Goal: Find specific page/section: Find specific page/section

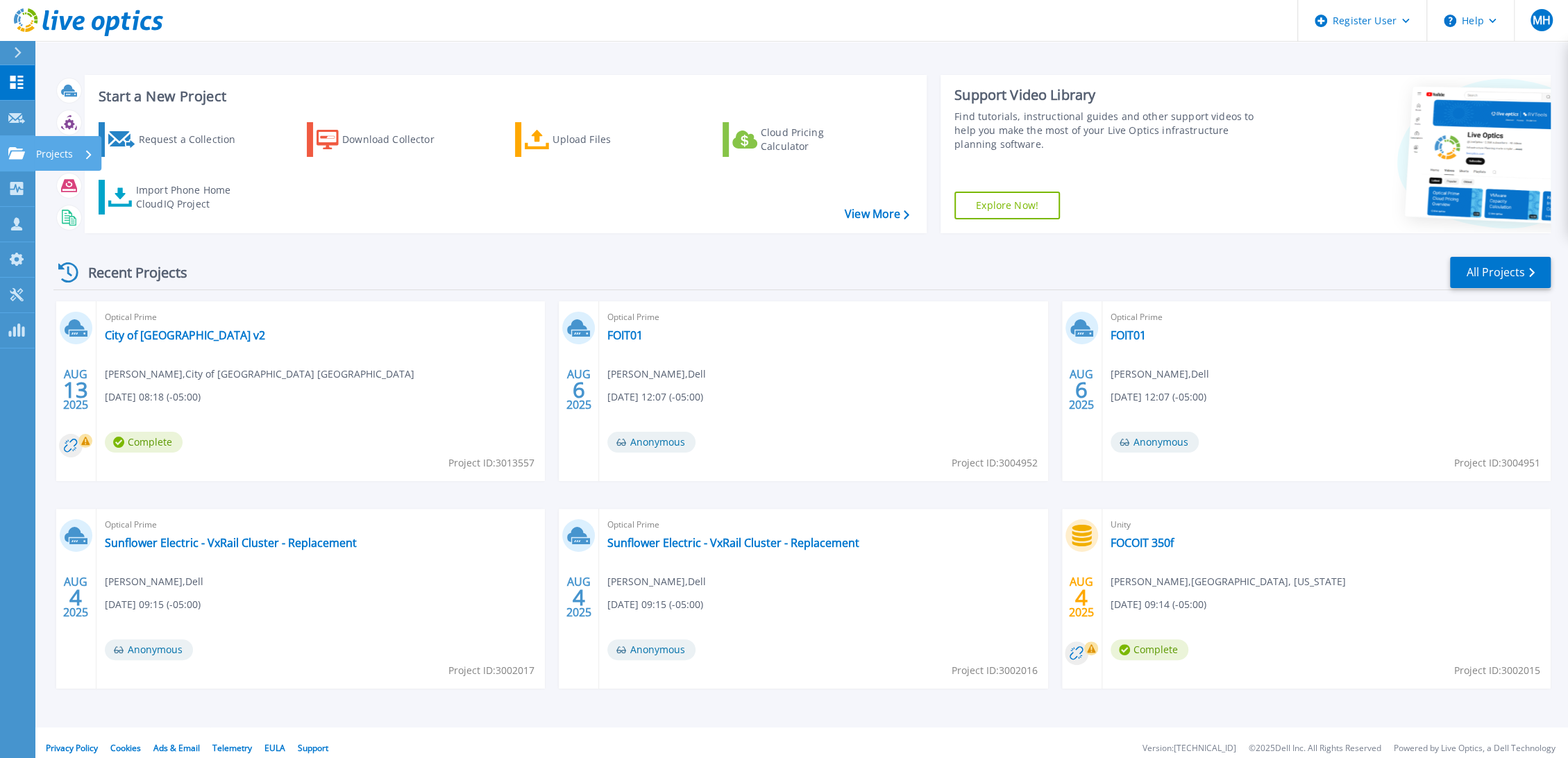
click at [1, 160] on link "Projects Projects" at bounding box center [17, 153] width 35 height 36
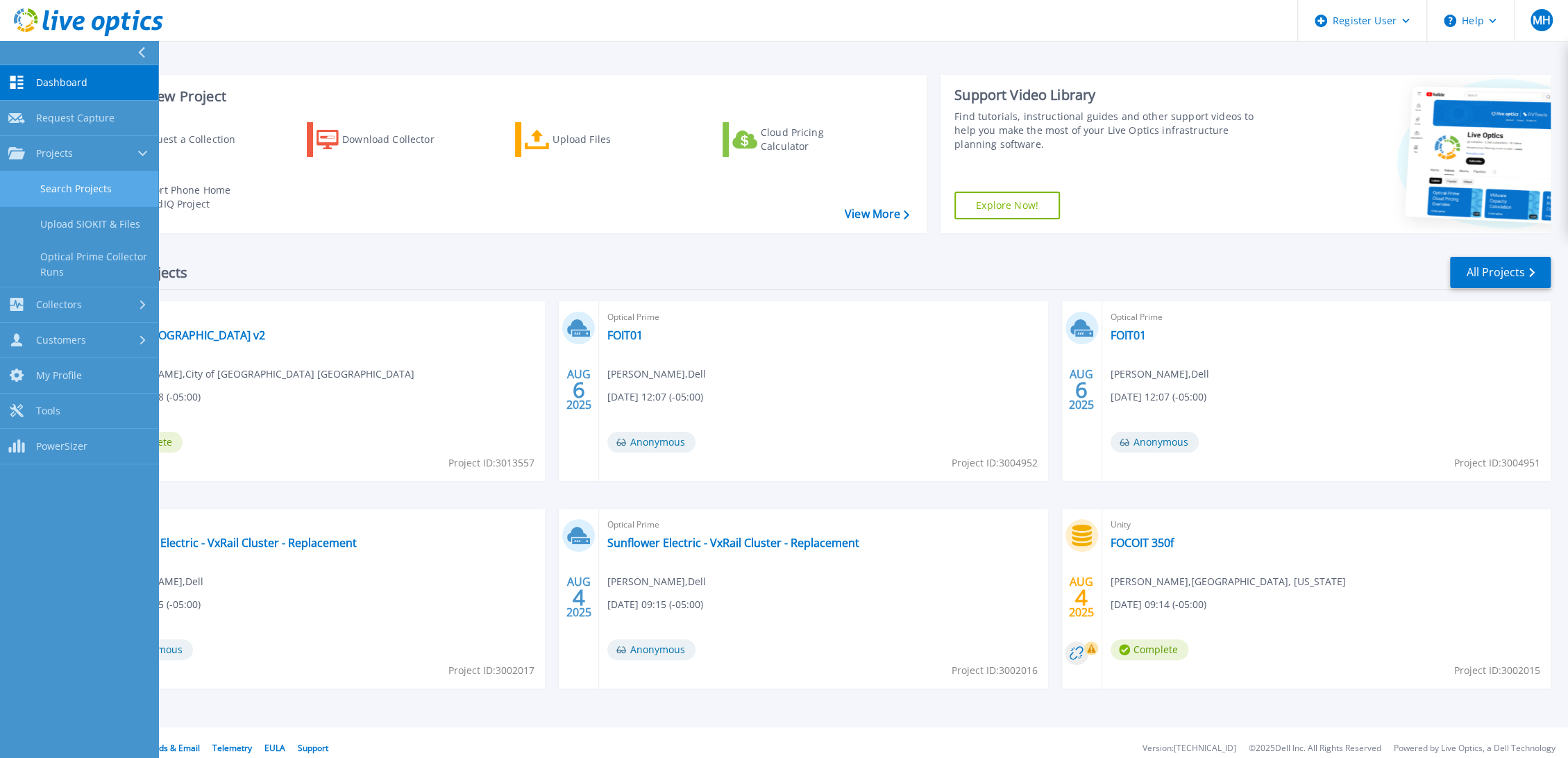
click at [75, 190] on link "Search Projects" at bounding box center [79, 189] width 158 height 36
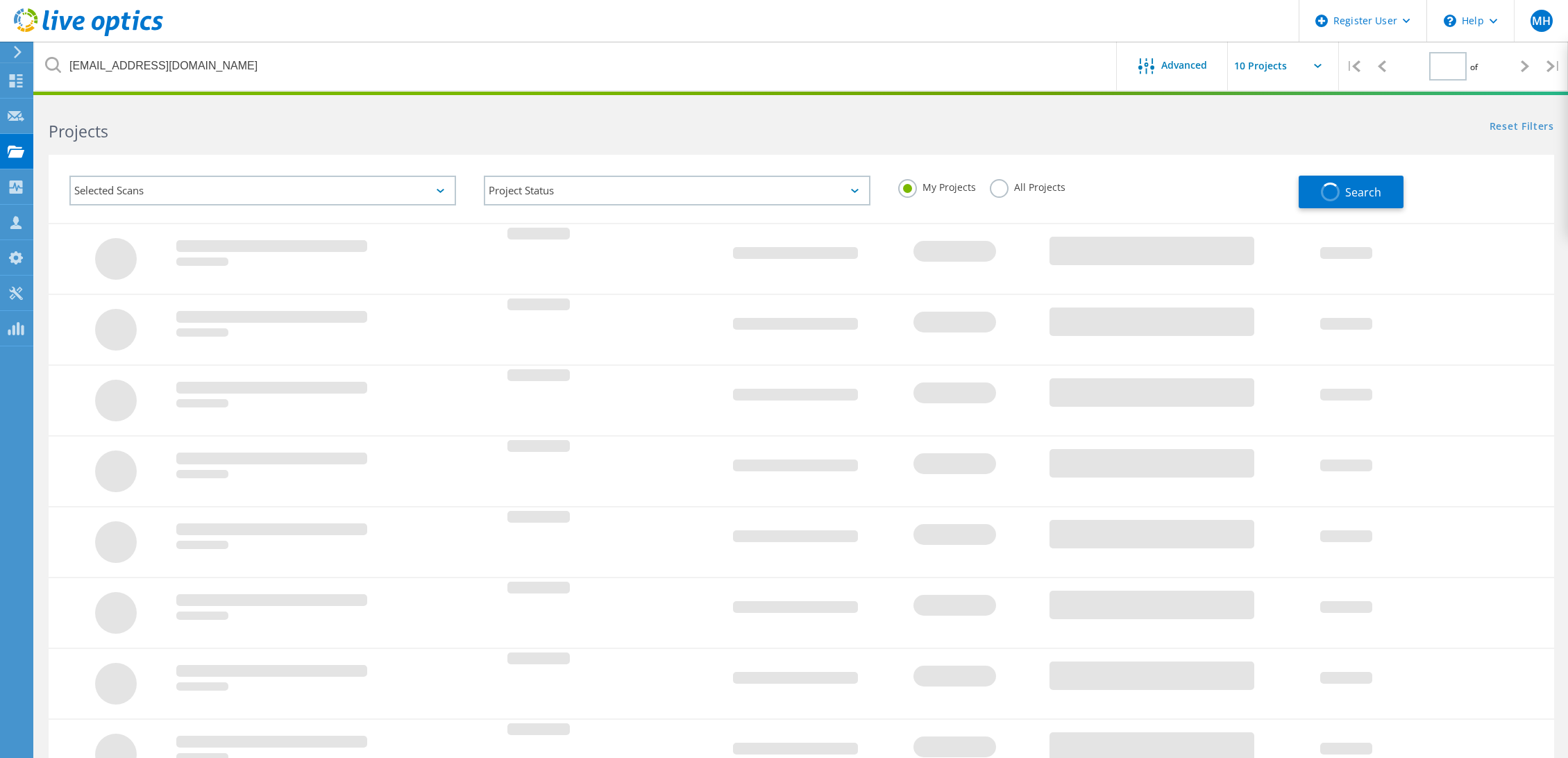
type input "1"
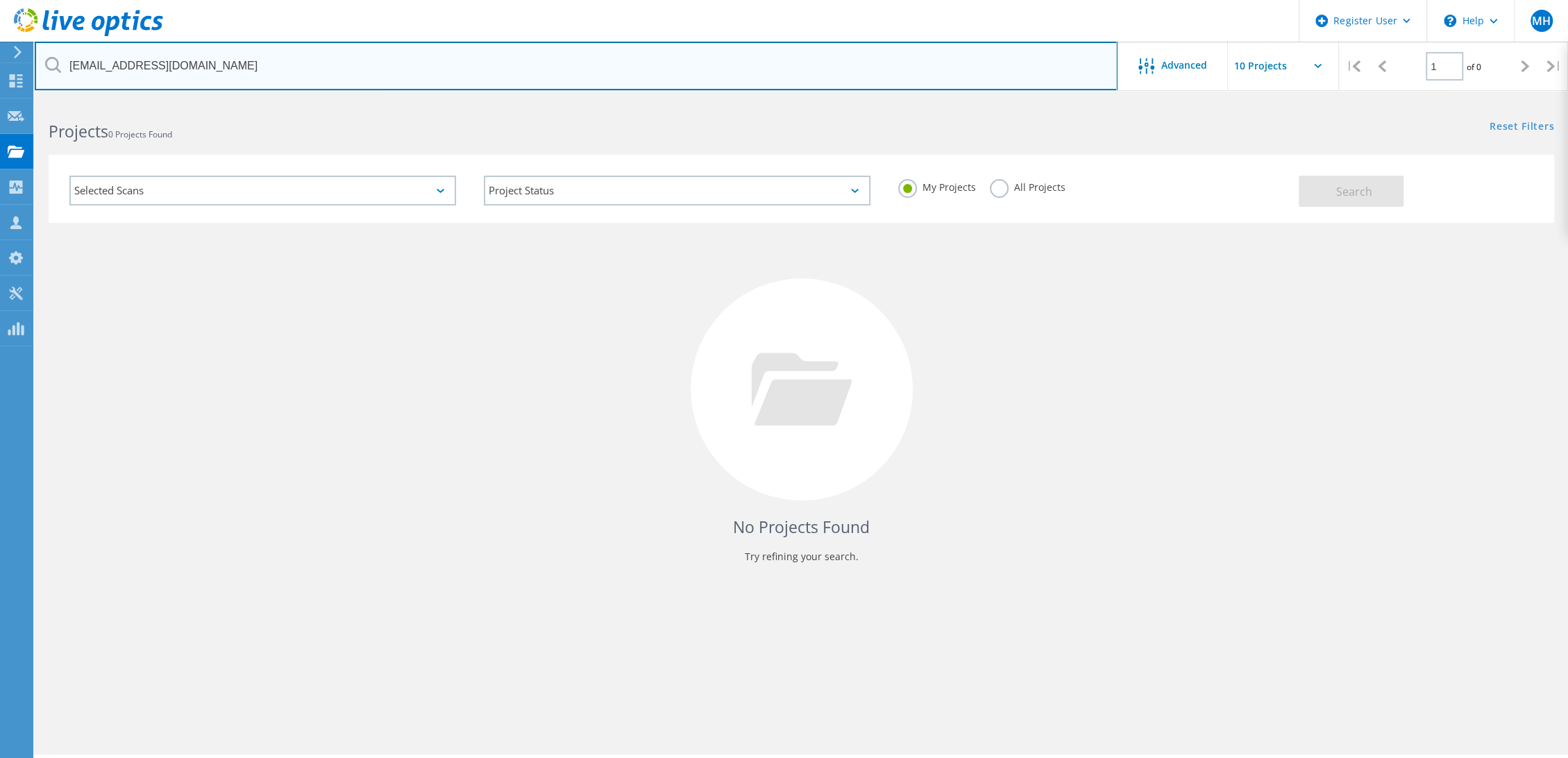
click at [445, 57] on input "jsmith@cuofamerica.com" at bounding box center [576, 65] width 1083 height 49
paste input "nathan.maxwell@springhillks.gov"
type input "nathan.maxwell@springhillks.gov"
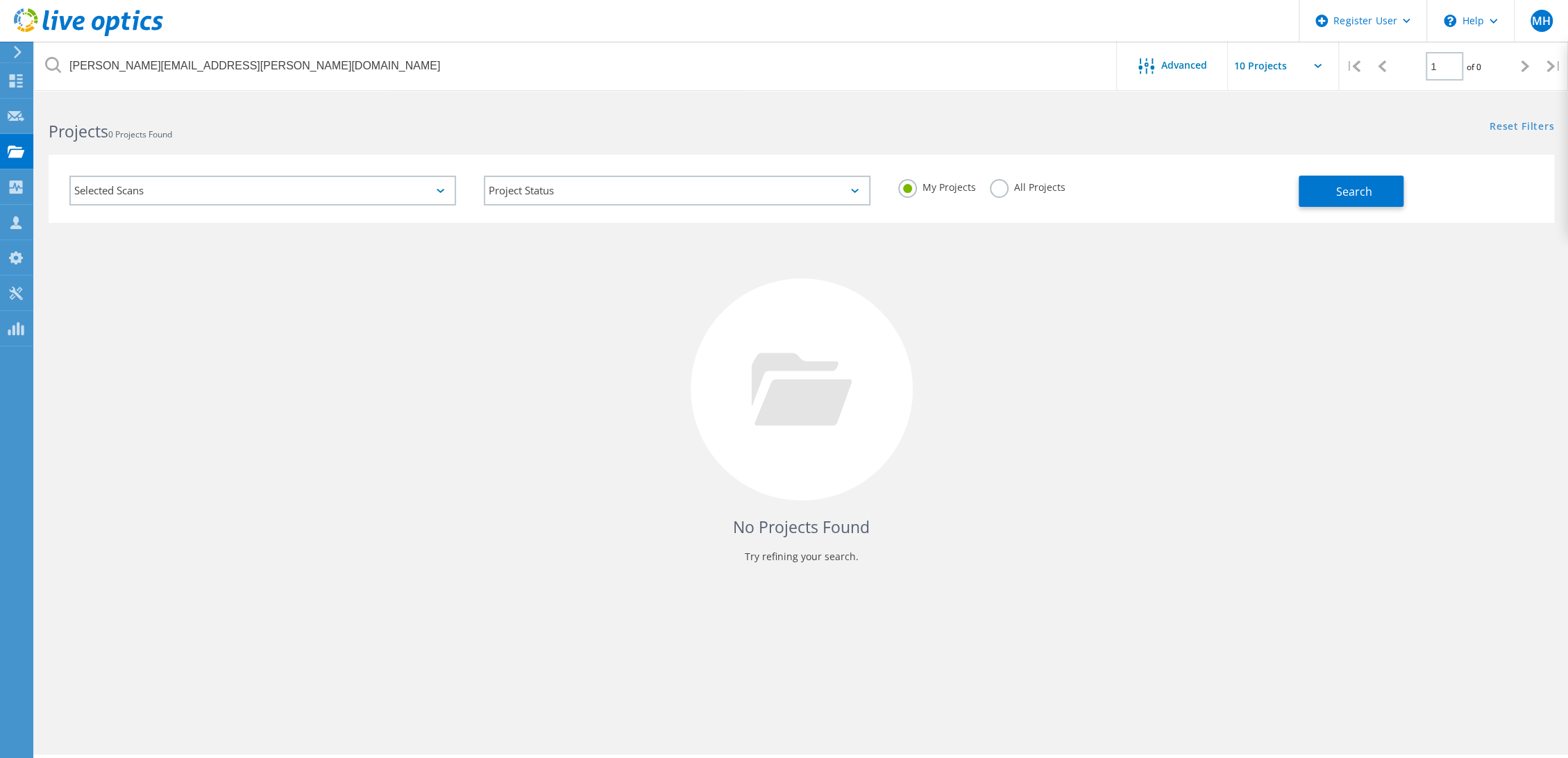
click at [1017, 190] on label "All Projects" at bounding box center [1028, 186] width 76 height 13
click at [0, 0] on input "All Projects" at bounding box center [0, 0] width 0 height 0
click at [1312, 195] on button "Search" at bounding box center [1351, 191] width 105 height 31
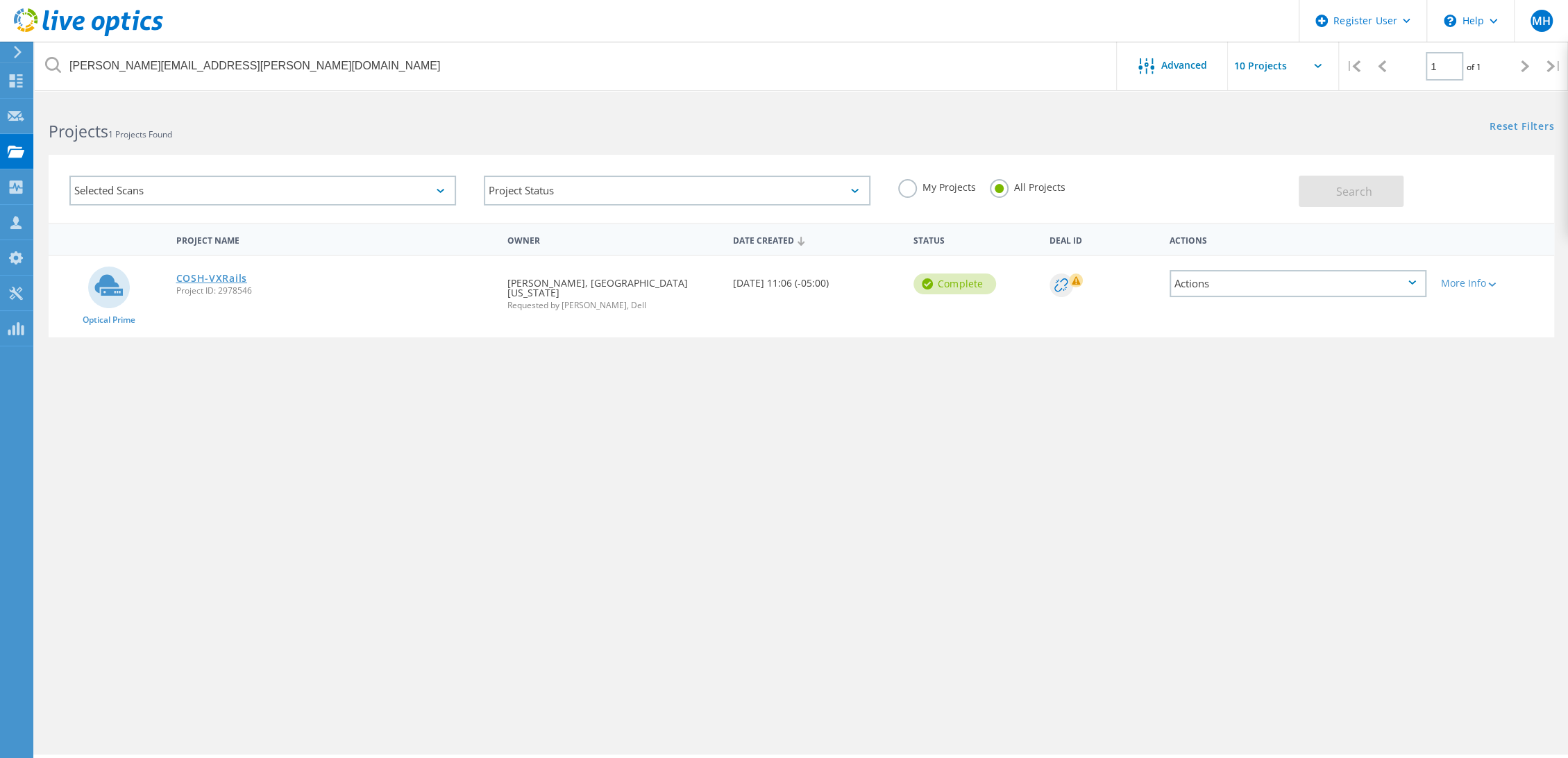
click at [205, 277] on link "COSH-VXRails" at bounding box center [211, 278] width 70 height 9
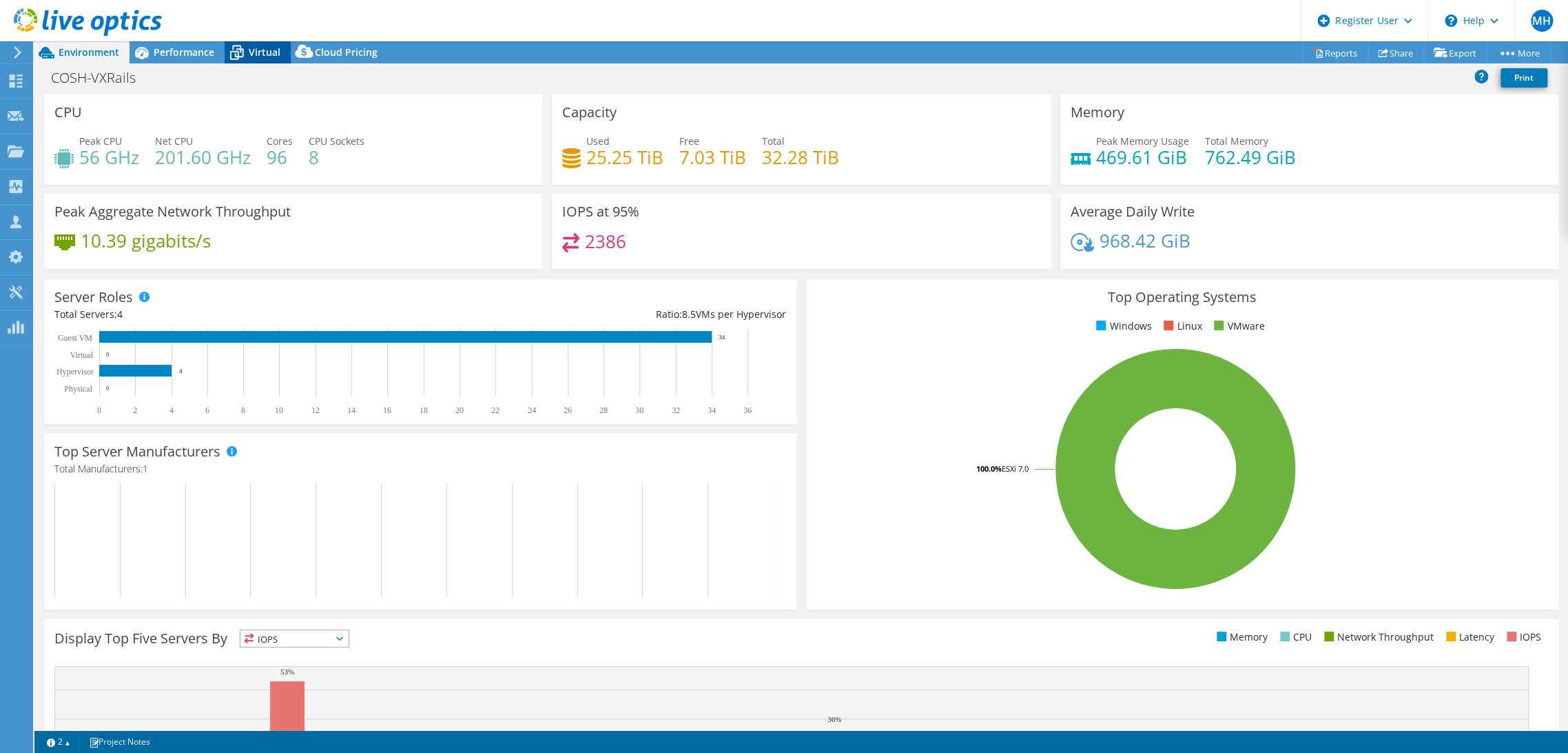
click at [256, 54] on span "Virtual" at bounding box center [265, 52] width 32 height 13
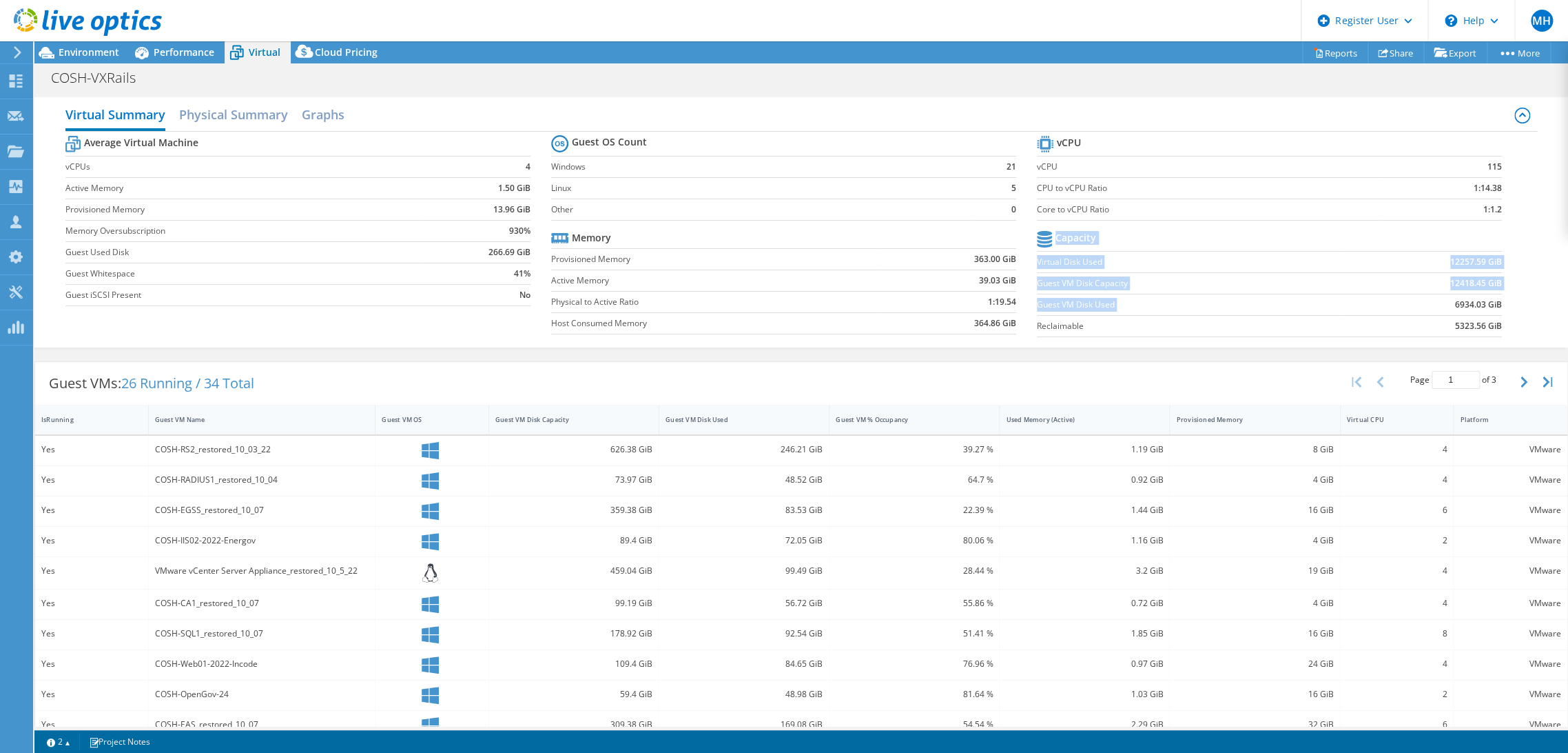
drag, startPoint x: 1504, startPoint y: 297, endPoint x: 1435, endPoint y: 306, distance: 69.6
click at [1435, 306] on section "vCPU vCPU 115 CPU to vCPU Ratio 1:14.38 Core to vCPU Ratio 1:1.2 Capacity Virtu…" at bounding box center [1280, 237] width 486 height 211
click at [1387, 303] on td "6934.03 GiB" at bounding box center [1422, 304] width 161 height 22
click at [58, 49] on span "Environment" at bounding box center [89, 52] width 61 height 13
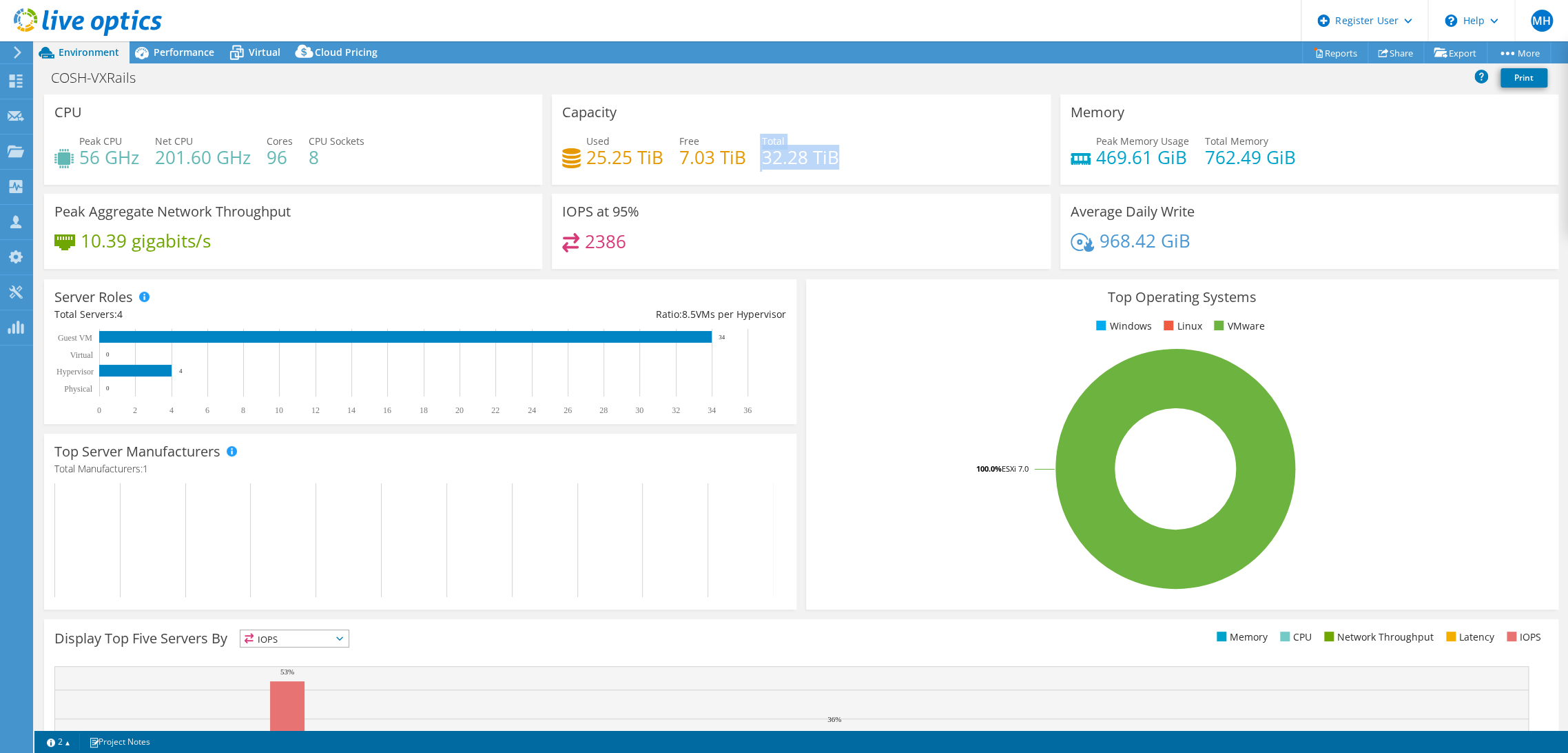
drag, startPoint x: 745, startPoint y: 164, endPoint x: 831, endPoint y: 160, distance: 86.1
click at [831, 160] on div "Used 25.25 TiB Free 7.03 TiB Total 32.28 TiB" at bounding box center [801, 156] width 477 height 45
